Goal: Share content

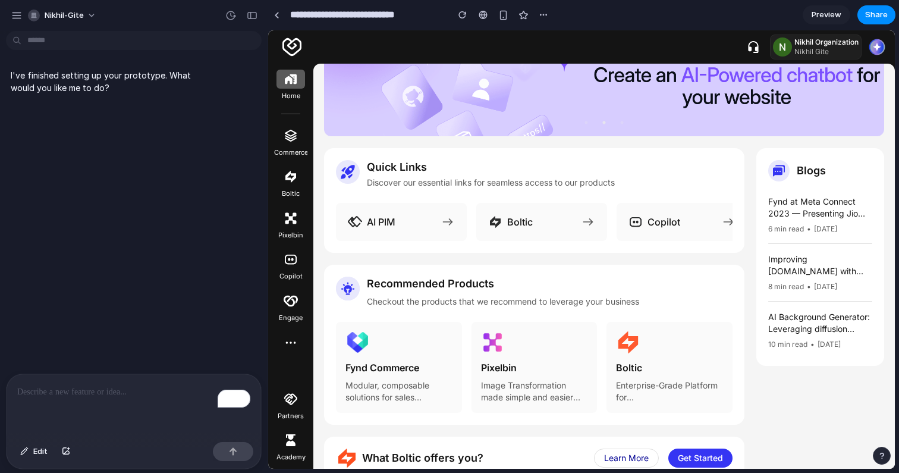
scroll to position [48, 0]
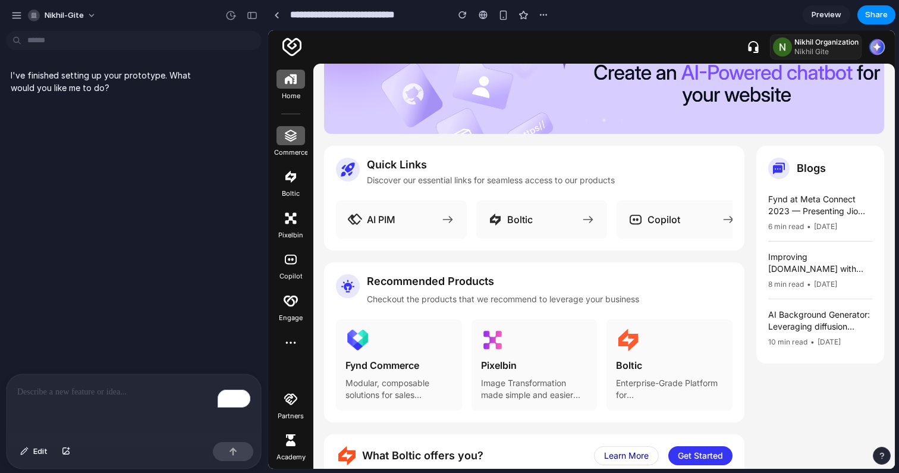
click at [286, 138] on img at bounding box center [291, 135] width 14 height 14
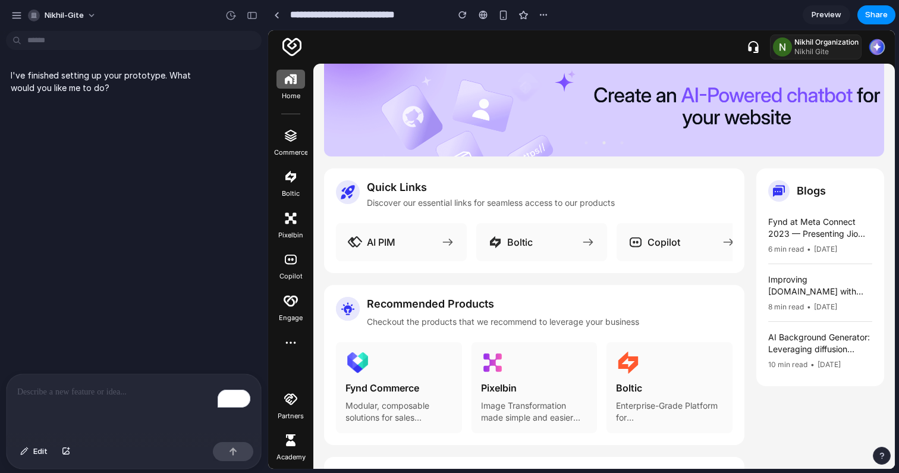
scroll to position [0, 0]
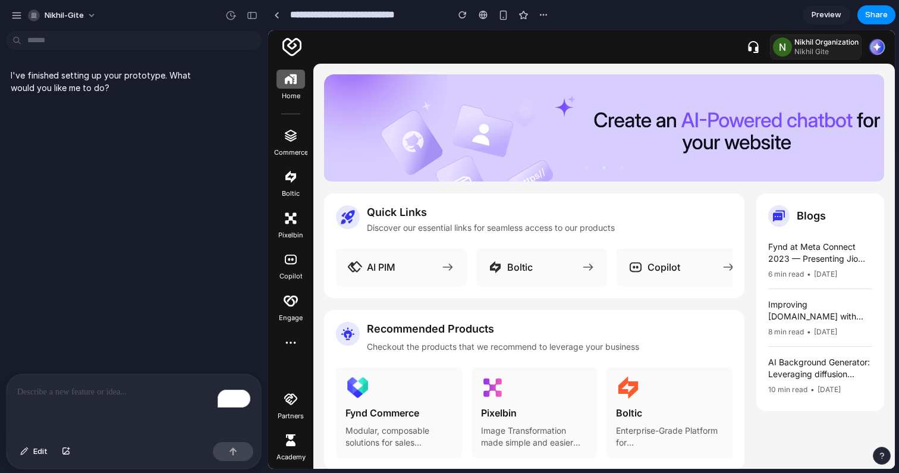
click at [292, 146] on div "Commerce" at bounding box center [290, 142] width 33 height 32
click at [292, 138] on img at bounding box center [291, 135] width 14 height 14
click at [382, 267] on span "AI PIM" at bounding box center [381, 267] width 29 height 14
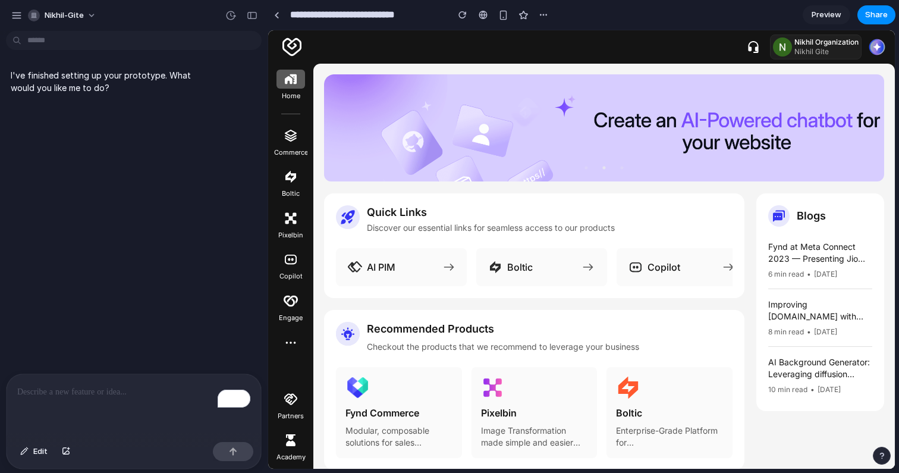
click at [450, 265] on icon at bounding box center [449, 266] width 10 height 7
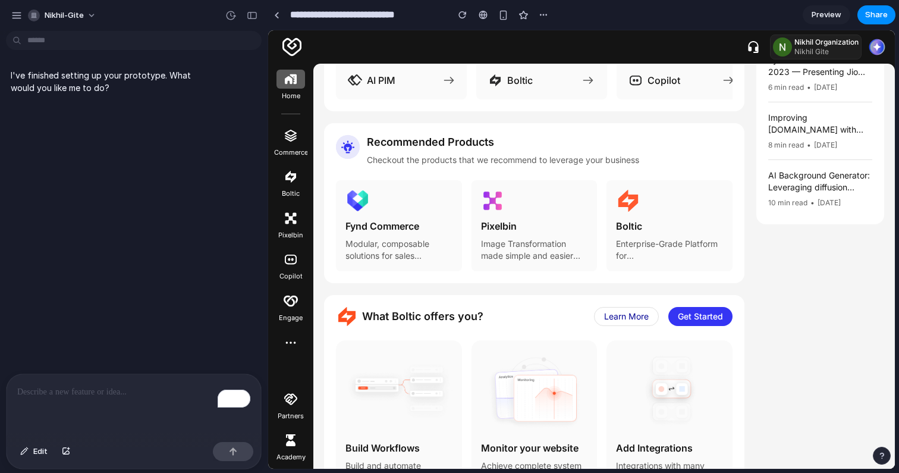
scroll to position [234, 0]
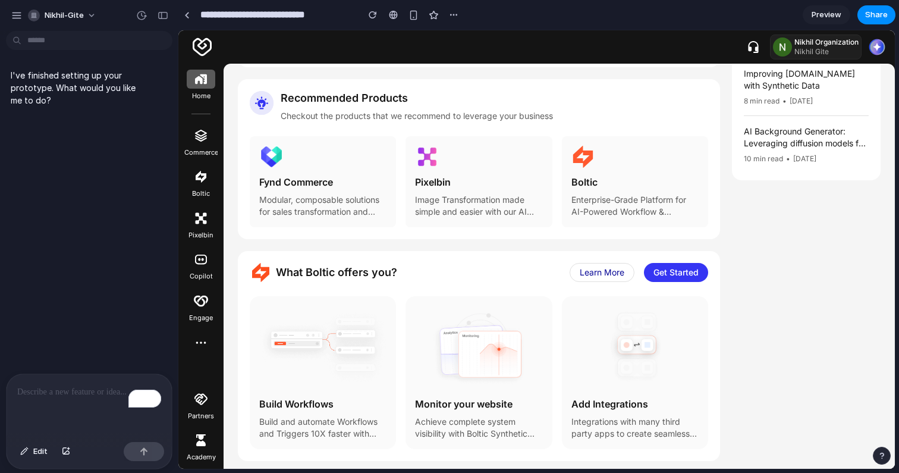
drag, startPoint x: 265, startPoint y: 308, endPoint x: 178, endPoint y: 308, distance: 86.8
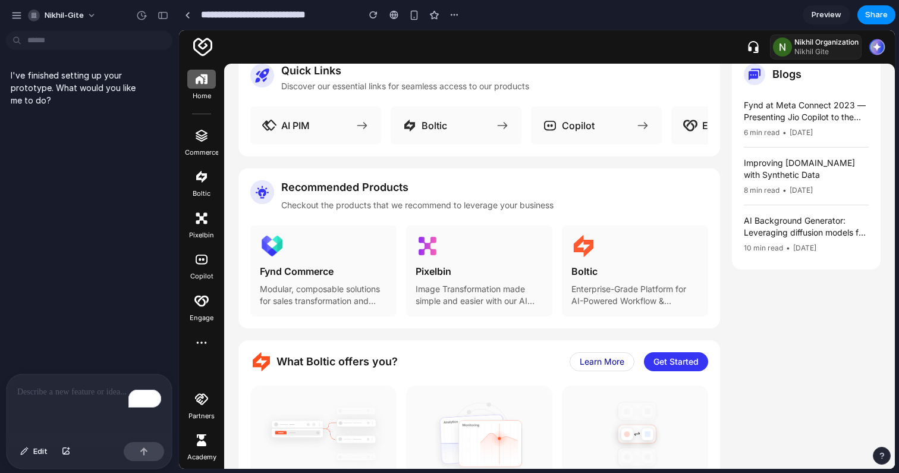
scroll to position [0, 0]
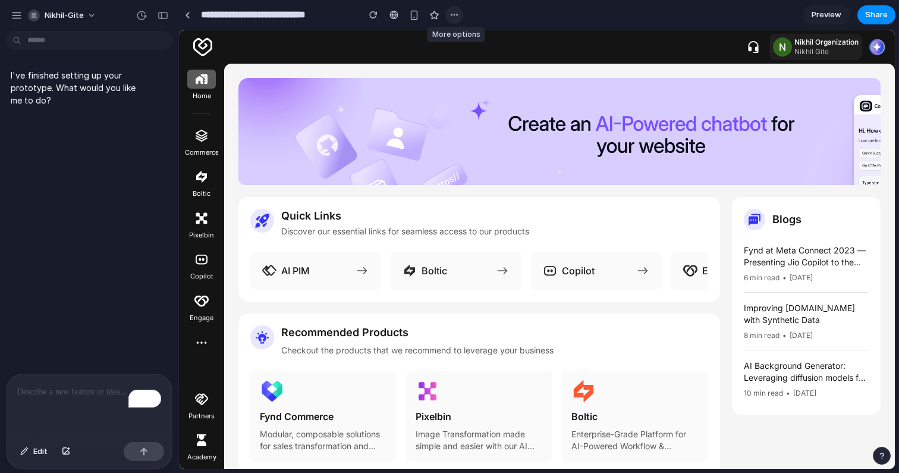
click at [452, 17] on div "button" at bounding box center [454, 15] width 10 height 10
click at [500, 8] on div "Duplicate Delete" at bounding box center [449, 236] width 899 height 473
click at [881, 14] on span "Share" at bounding box center [876, 15] width 23 height 12
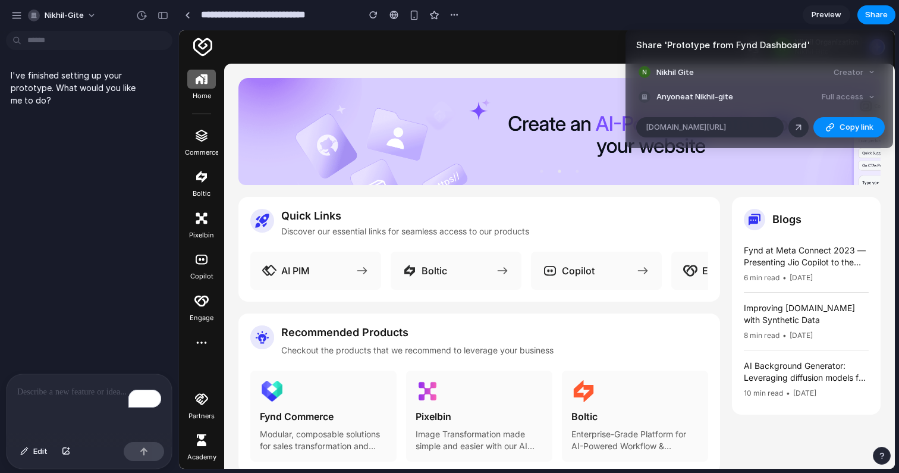
click at [869, 95] on div "Full access" at bounding box center [848, 97] width 63 height 17
click at [873, 99] on div "Full access" at bounding box center [848, 97] width 63 height 17
click at [709, 100] on span "Anyone at Nikhil-gite" at bounding box center [694, 97] width 77 height 12
click at [848, 92] on div "Full access" at bounding box center [848, 97] width 63 height 17
click at [868, 72] on div "Creator" at bounding box center [854, 72] width 51 height 17
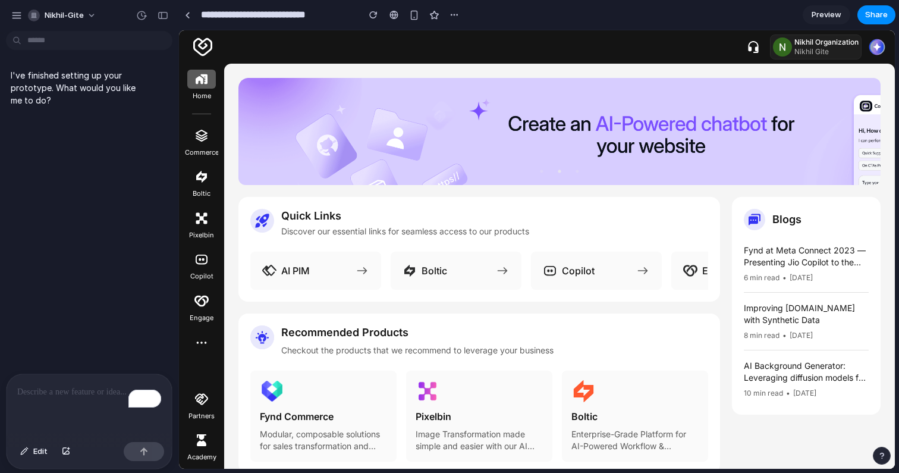
click at [616, 21] on div "Share ' Prototype from Fynd Dashboard ' Nikhil Gite Creator Anyone at Nikhil-gi…" at bounding box center [449, 236] width 899 height 473
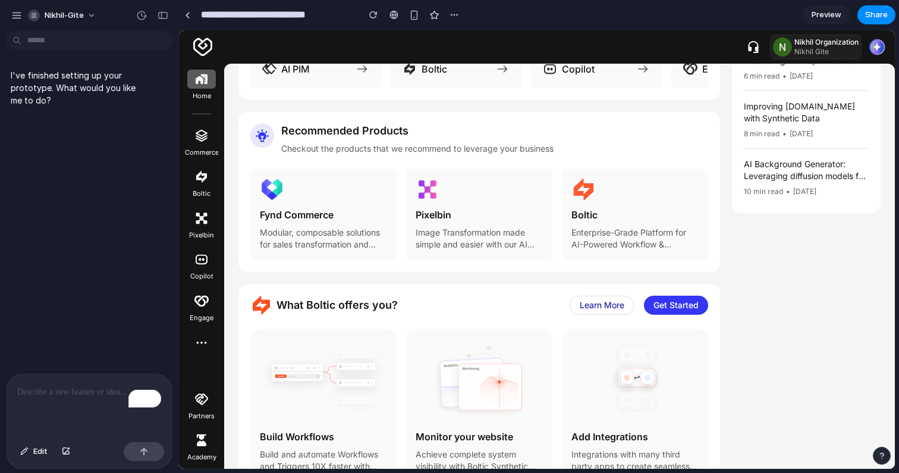
scroll to position [241, 0]
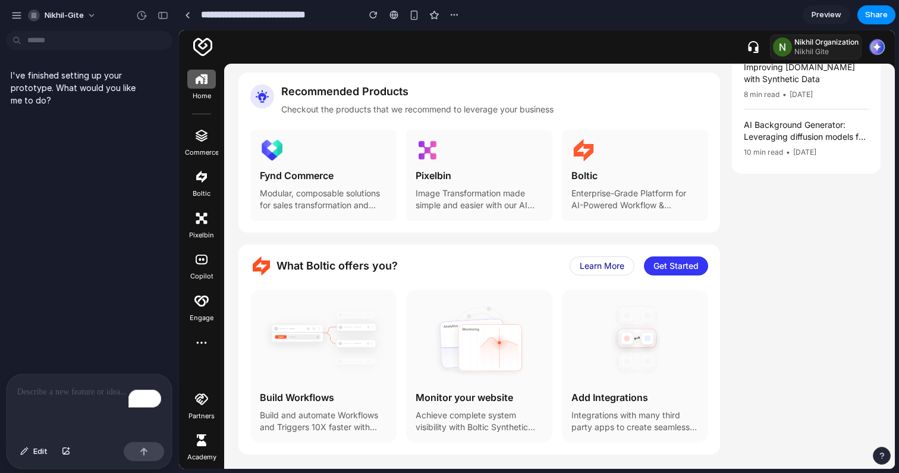
click at [347, 337] on img at bounding box center [323, 339] width 127 height 81
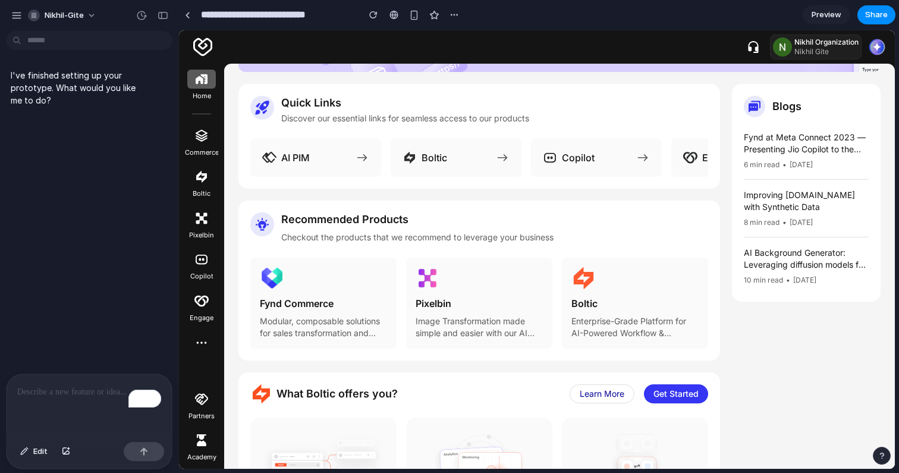
scroll to position [80, 0]
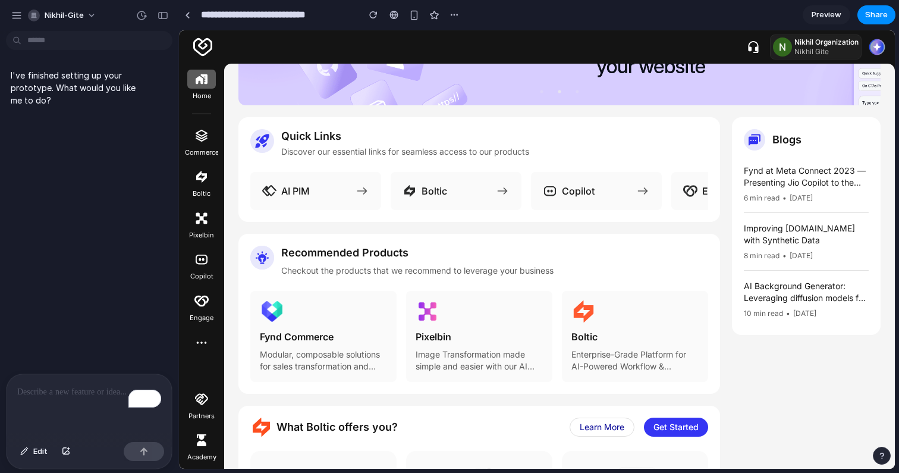
click at [332, 304] on div "Fynd Commerce Modular, composable solutions for sales transformation and retail…" at bounding box center [323, 336] width 146 height 91
click at [312, 329] on h5 "Fynd Commerce" at bounding box center [323, 336] width 127 height 14
